Goal: Contribute content

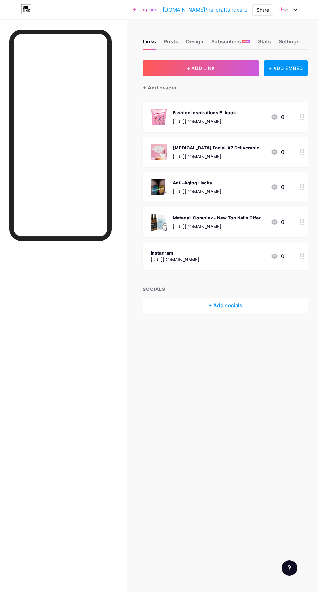
click at [219, 72] on button "+ ADD LINK" at bounding box center [201, 68] width 116 height 16
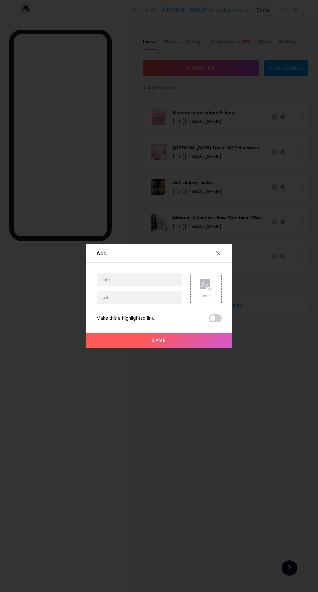
click at [212, 290] on rect at bounding box center [209, 288] width 5 height 3
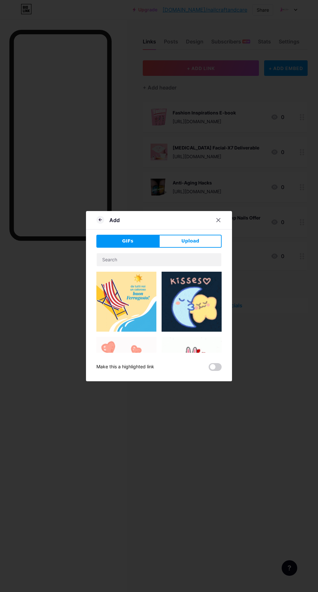
click at [198, 248] on button "Upload" at bounding box center [190, 241] width 63 height 13
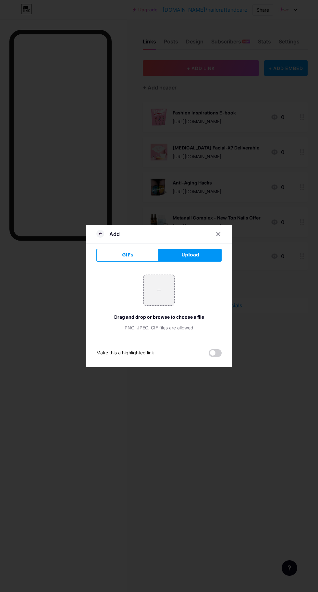
click at [156, 305] on input "file" at bounding box center [159, 290] width 30 height 30
type input "C:\fakepath\N77W78LN.png"
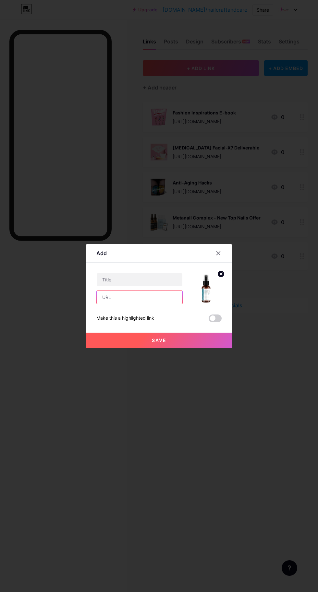
click at [164, 304] on input "text" at bounding box center [140, 297] width 86 height 13
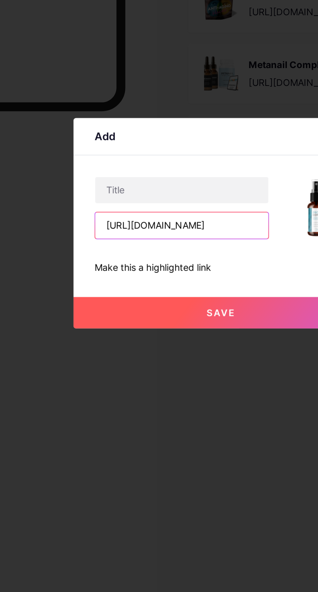
scroll to position [0, 64]
type input "[URL][DOMAIN_NAME]"
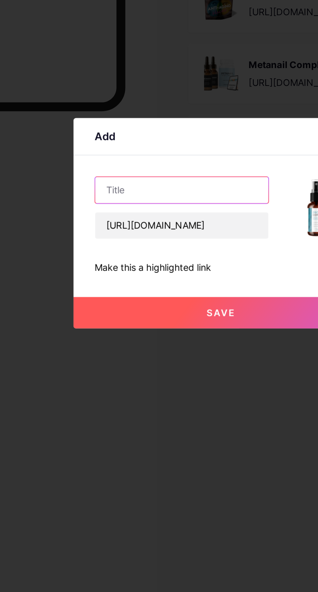
click at [145, 286] on input "text" at bounding box center [140, 279] width 86 height 13
click at [116, 286] on input "ProNailComplex" at bounding box center [140, 279] width 86 height 13
click at [117, 286] on input "ProNailComplex" at bounding box center [140, 279] width 86 height 13
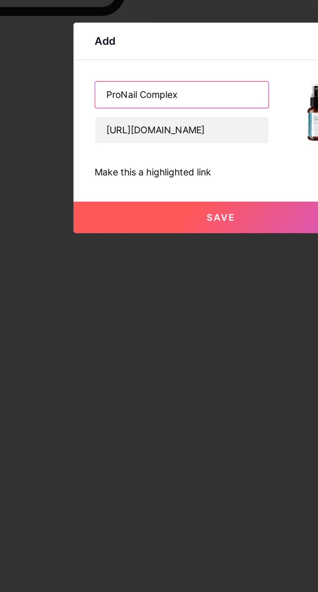
type input "ProNail Complex"
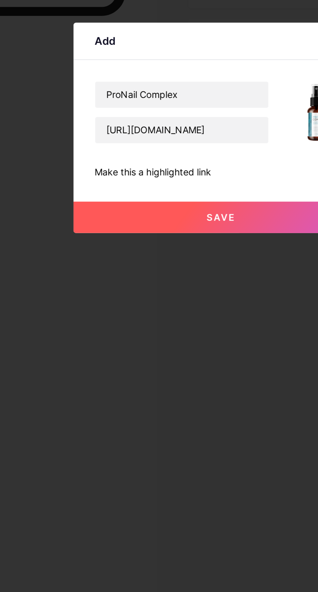
click at [166, 348] on button "Save" at bounding box center [159, 341] width 146 height 16
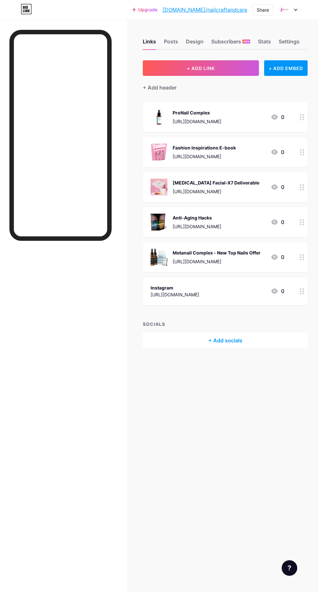
scroll to position [35, 0]
click at [221, 109] on div "ProNail Complex" at bounding box center [197, 112] width 49 height 7
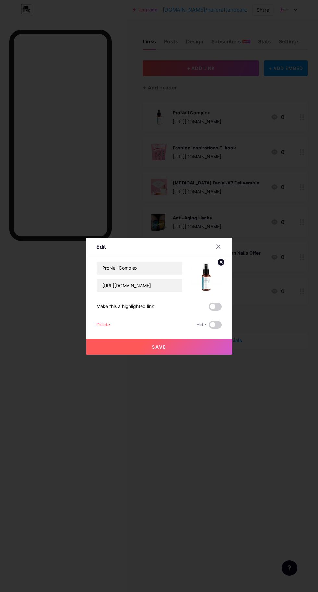
click at [219, 355] on button "Save" at bounding box center [159, 347] width 146 height 16
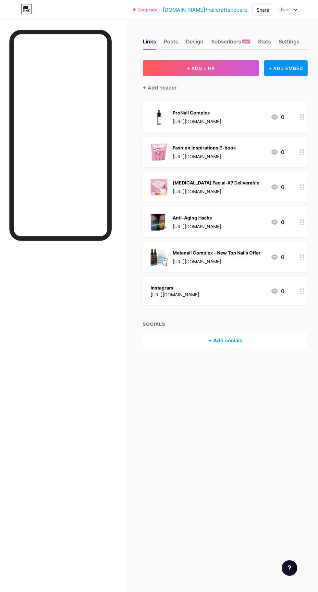
click at [216, 116] on div "ProNail Complex [URL][DOMAIN_NAME]" at bounding box center [197, 117] width 49 height 17
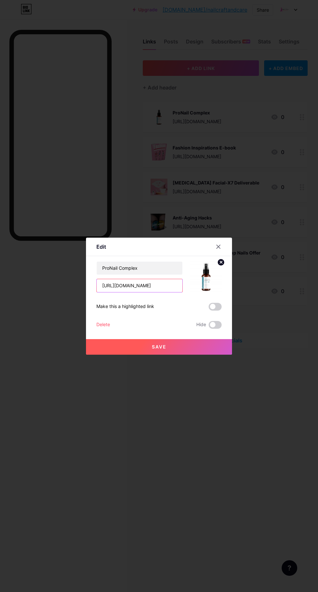
click at [162, 292] on input "[URL][DOMAIN_NAME]" at bounding box center [140, 285] width 86 height 13
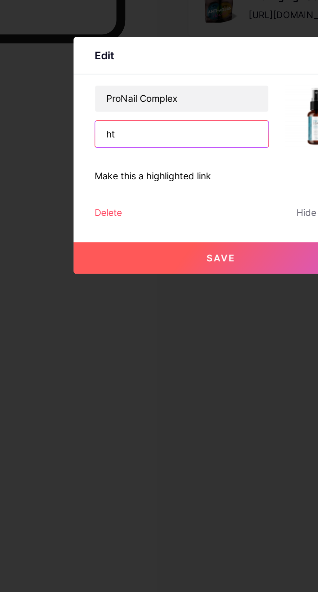
type input "h"
type input "[URL][DOMAIN_NAME]"
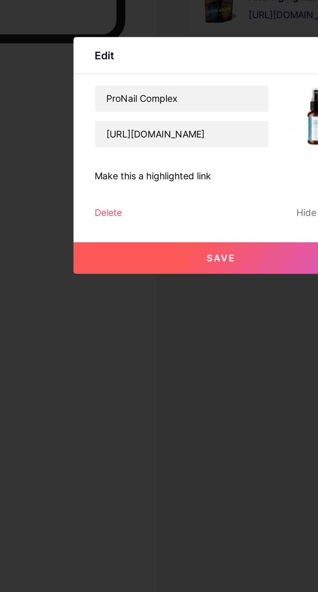
click at [169, 355] on button "Save" at bounding box center [159, 347] width 146 height 16
